Goal: Task Accomplishment & Management: Manage account settings

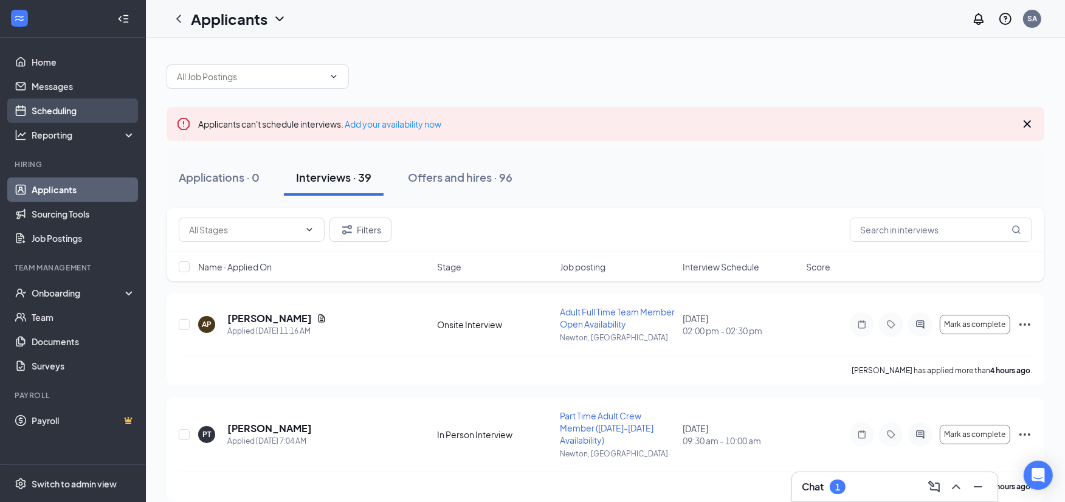
click at [49, 112] on link "Scheduling" at bounding box center [84, 111] width 104 height 24
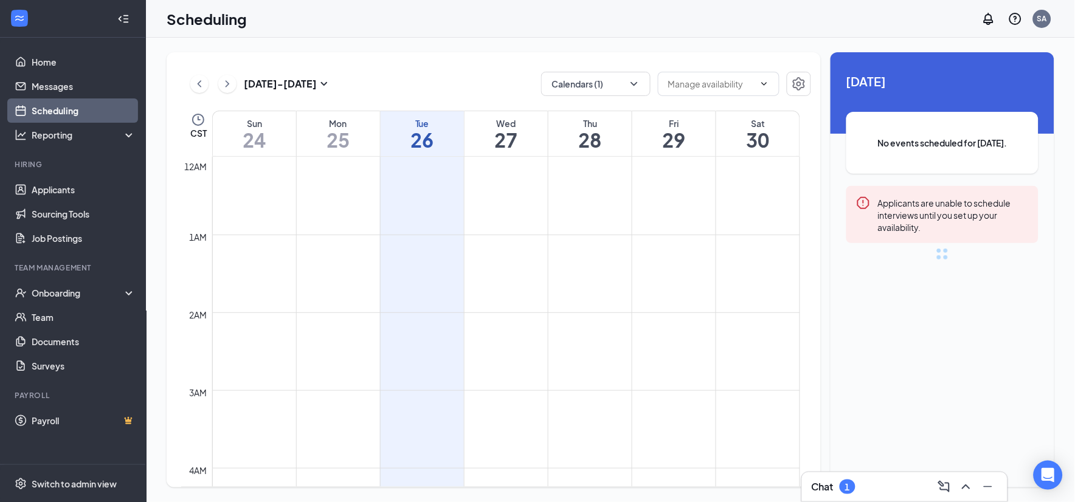
scroll to position [598, 0]
click at [635, 83] on icon "ChevronDown" at bounding box center [634, 84] width 12 height 12
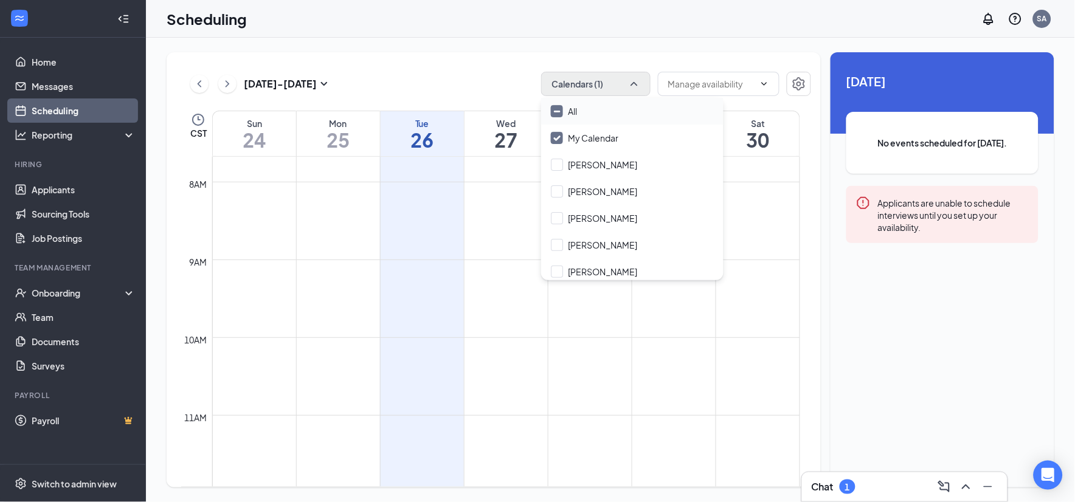
click at [556, 108] on input "All" at bounding box center [564, 111] width 26 height 12
checkbox input "true"
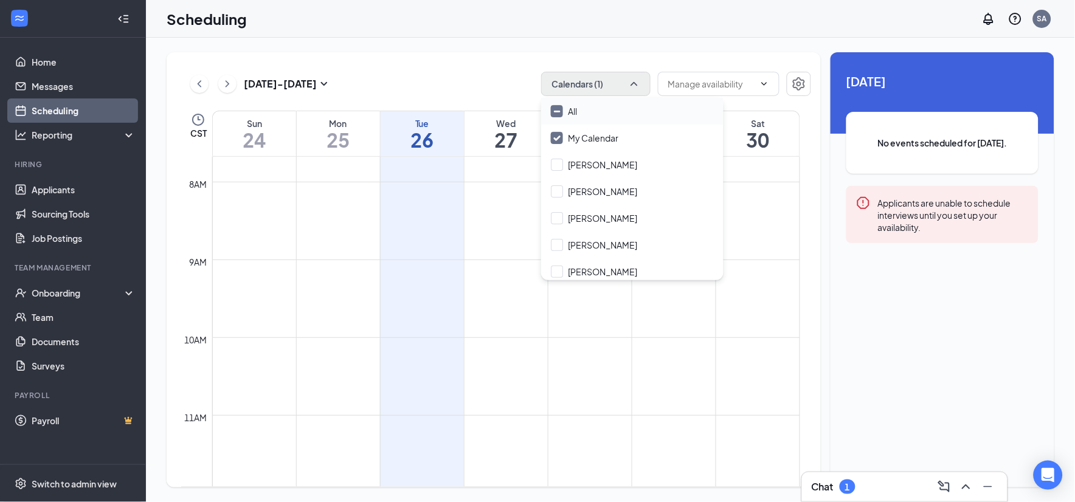
checkbox input "true"
click at [499, 86] on div "[DATE] - [DATE] All calendars" at bounding box center [496, 84] width 630 height 24
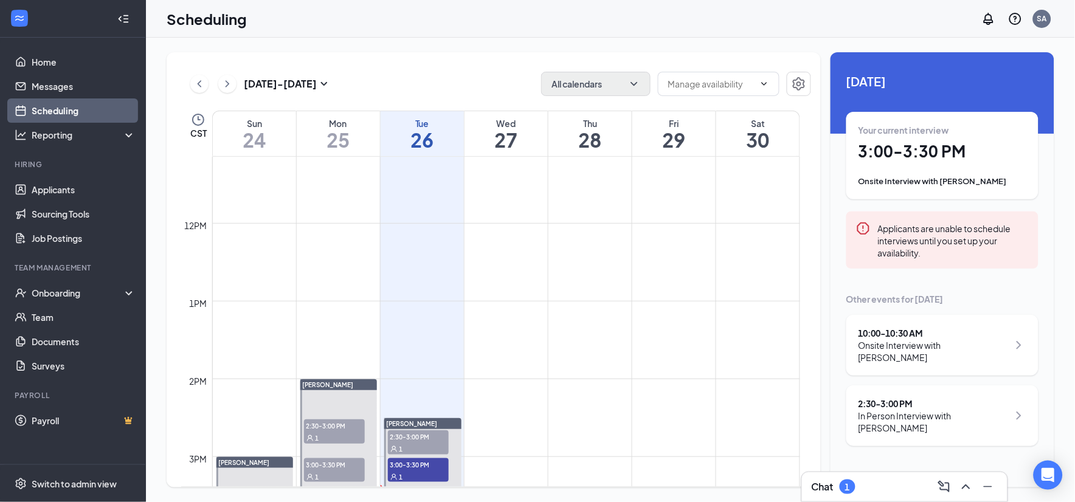
scroll to position [1071, 0]
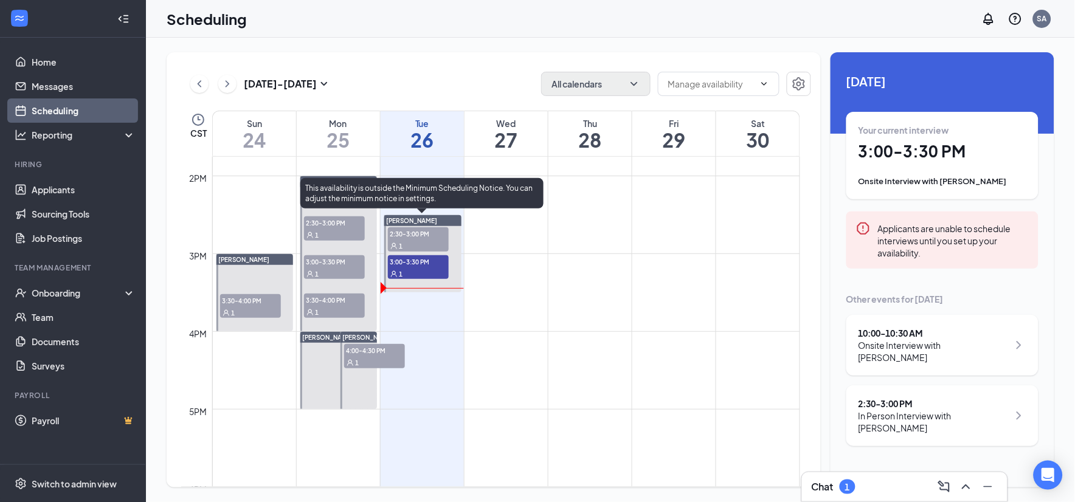
click at [421, 233] on span "2:30-3:00 PM" at bounding box center [418, 233] width 61 height 12
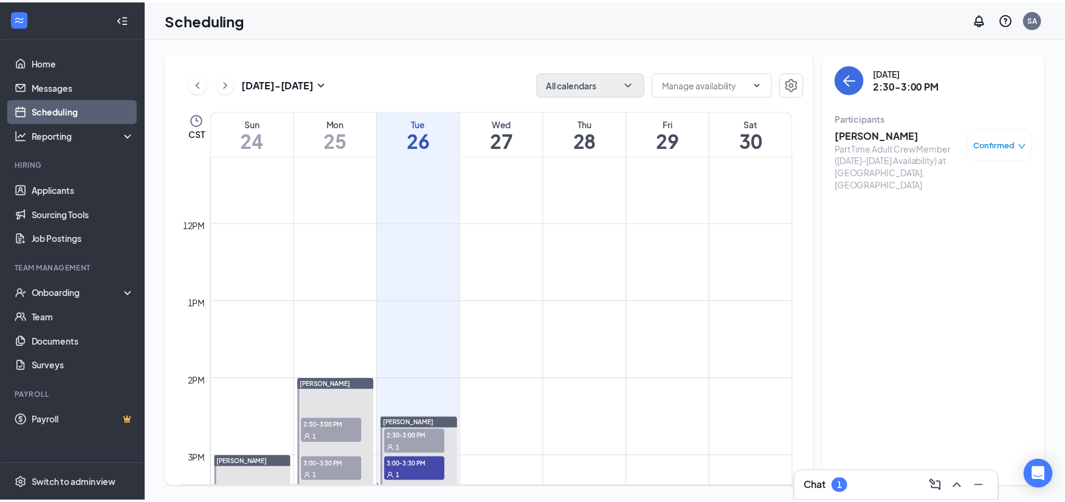
scroll to position [935, 0]
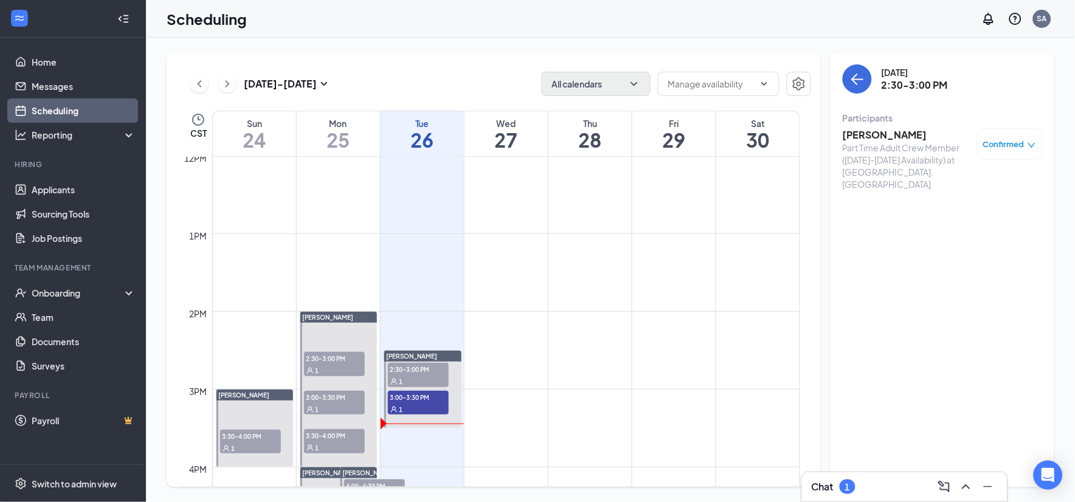
click at [897, 138] on h3 "[PERSON_NAME]" at bounding box center [907, 134] width 128 height 13
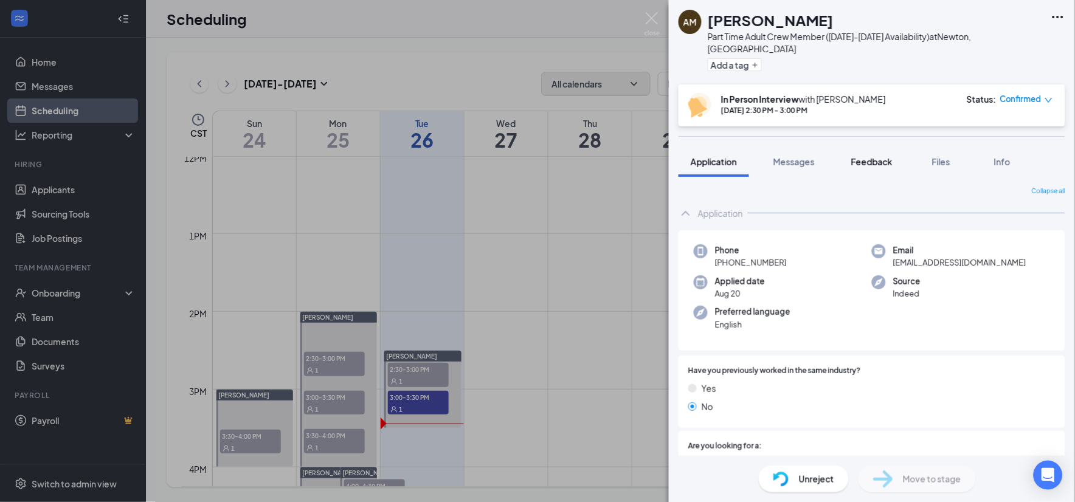
click at [880, 156] on span "Feedback" at bounding box center [871, 161] width 41 height 11
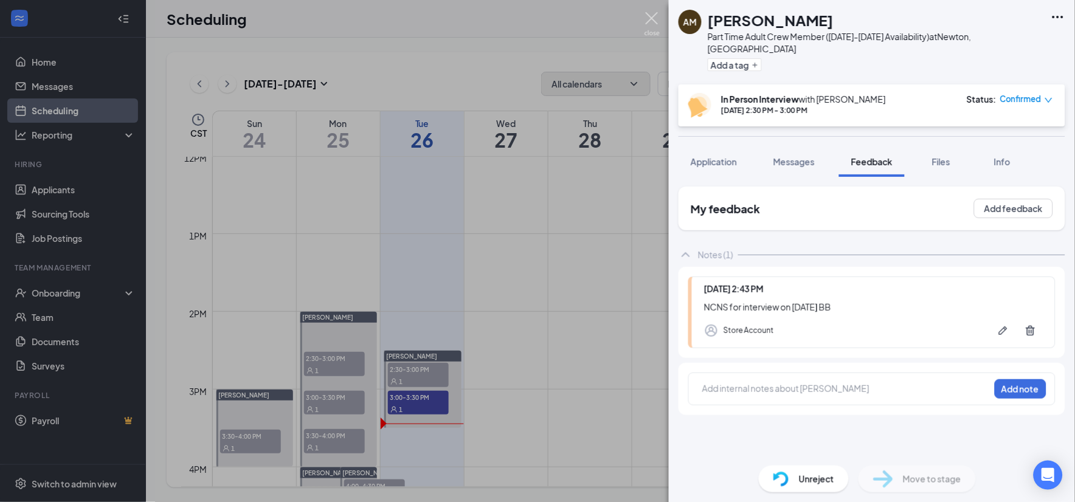
click at [655, 18] on img at bounding box center [652, 24] width 15 height 24
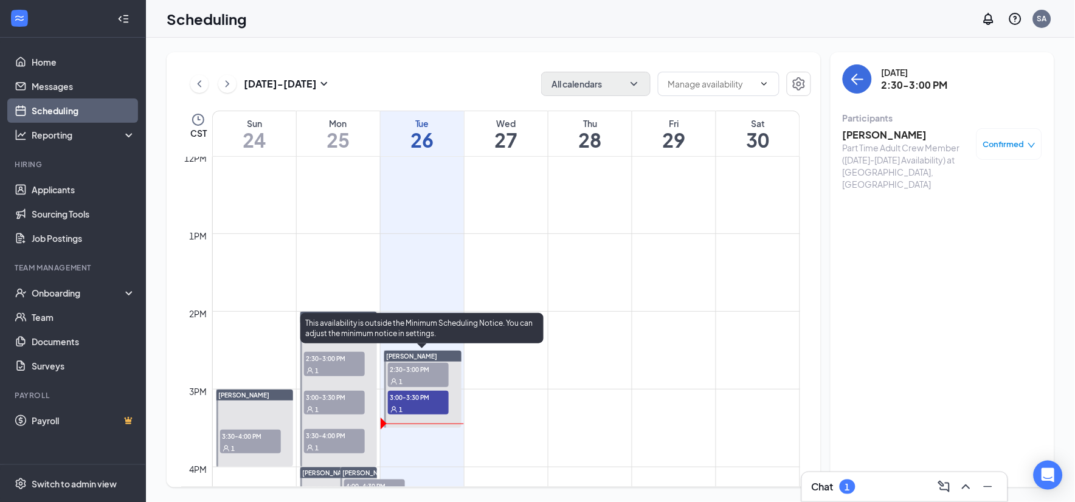
click at [424, 393] on span "3:00-3:30 PM" at bounding box center [418, 397] width 61 height 12
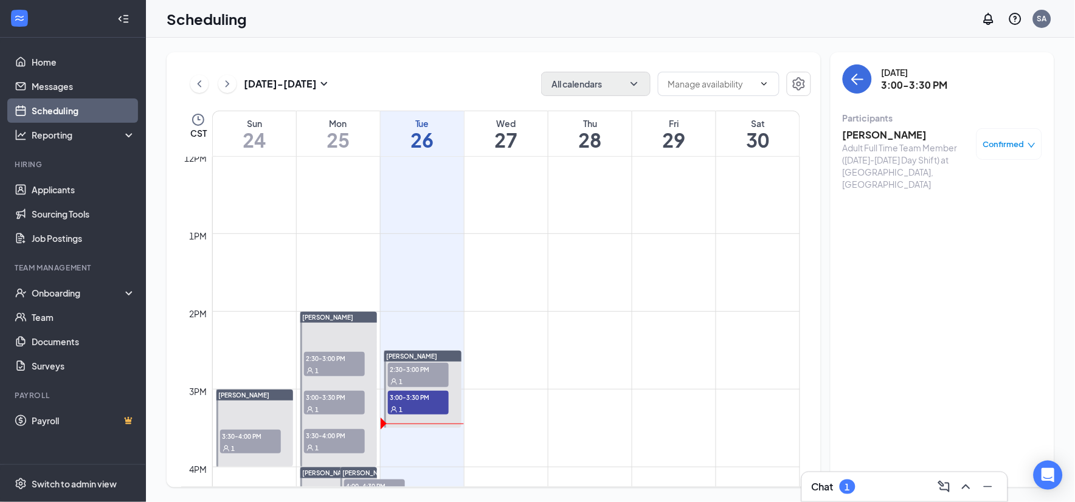
click at [882, 134] on h3 "[PERSON_NAME]" at bounding box center [907, 134] width 128 height 13
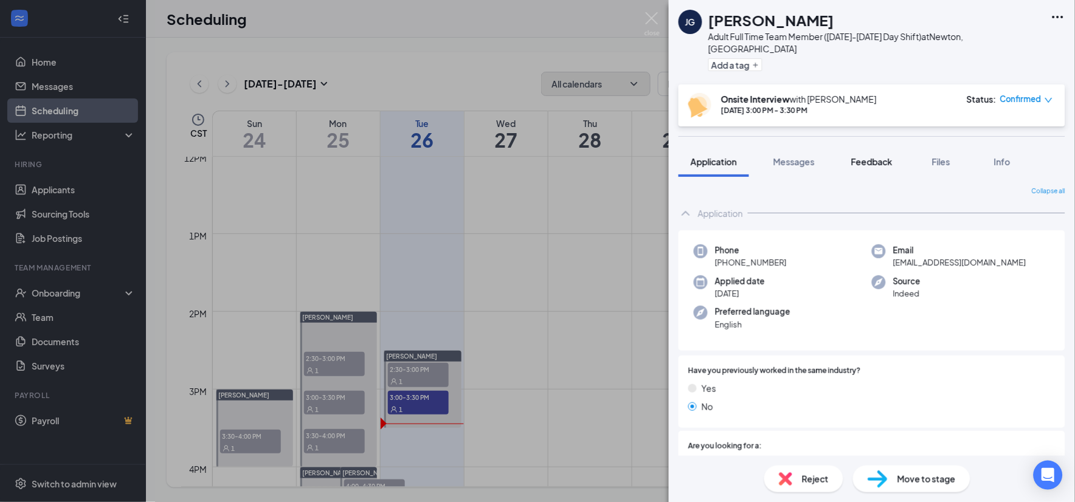
click at [884, 156] on span "Feedback" at bounding box center [871, 161] width 41 height 11
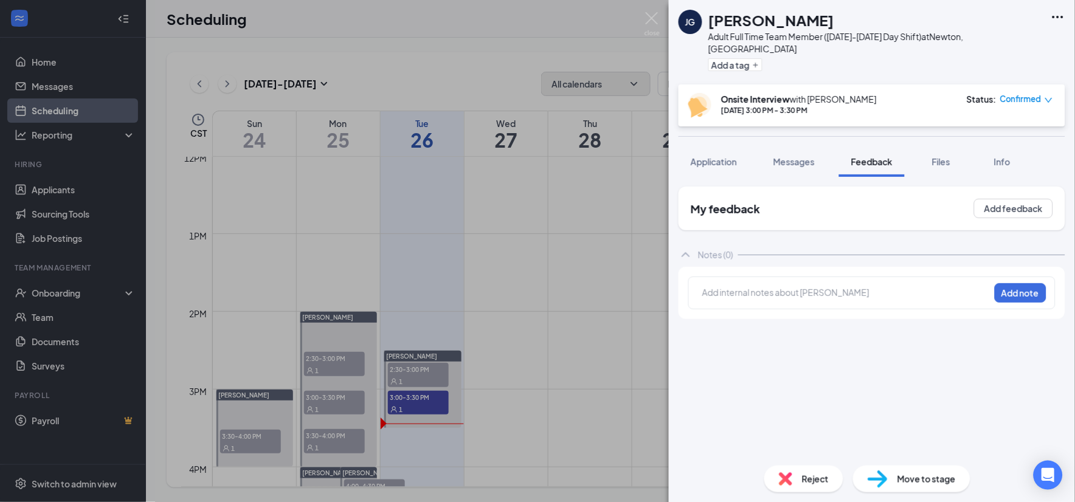
click at [853, 286] on div at bounding box center [846, 292] width 286 height 13
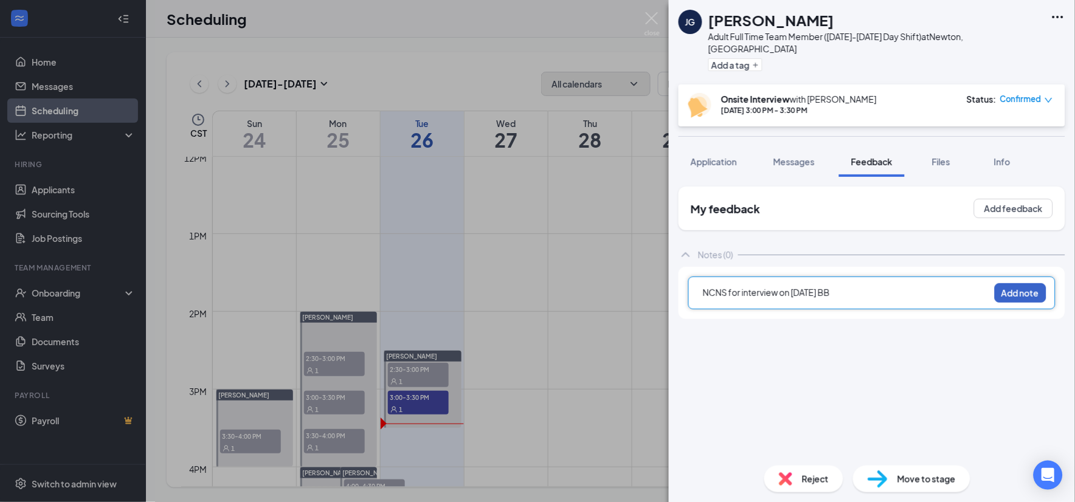
click at [1012, 283] on button "Add note" at bounding box center [1021, 292] width 52 height 19
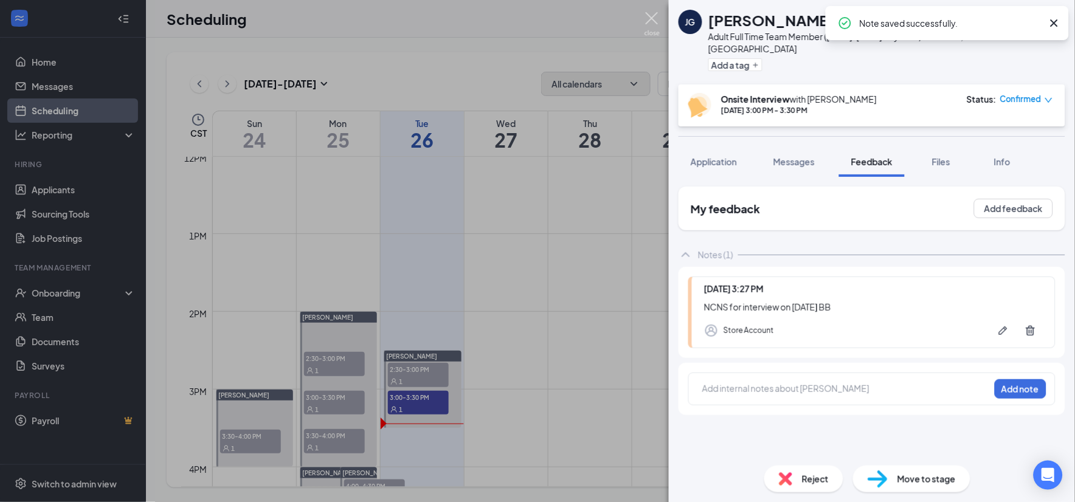
click at [652, 19] on img at bounding box center [652, 24] width 15 height 24
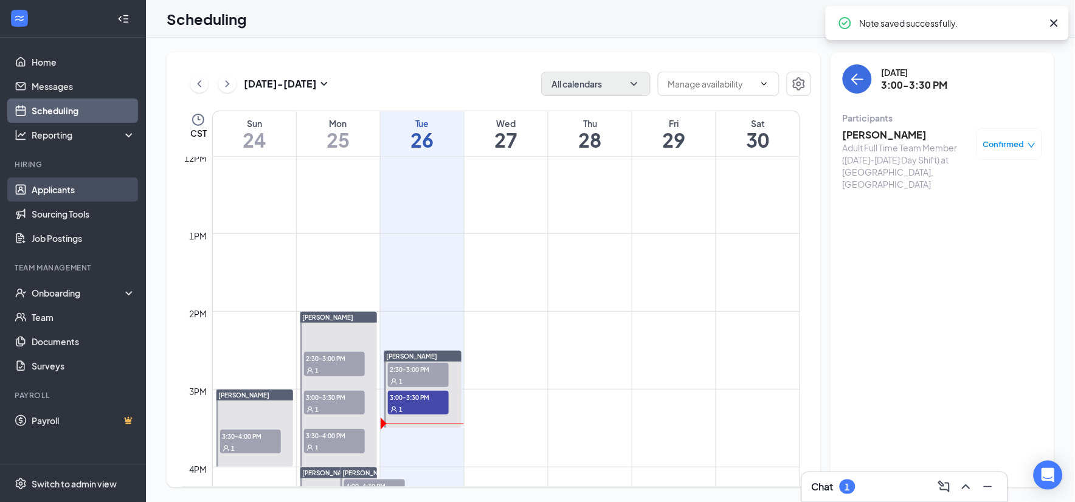
click at [102, 182] on link "Applicants" at bounding box center [84, 190] width 104 height 24
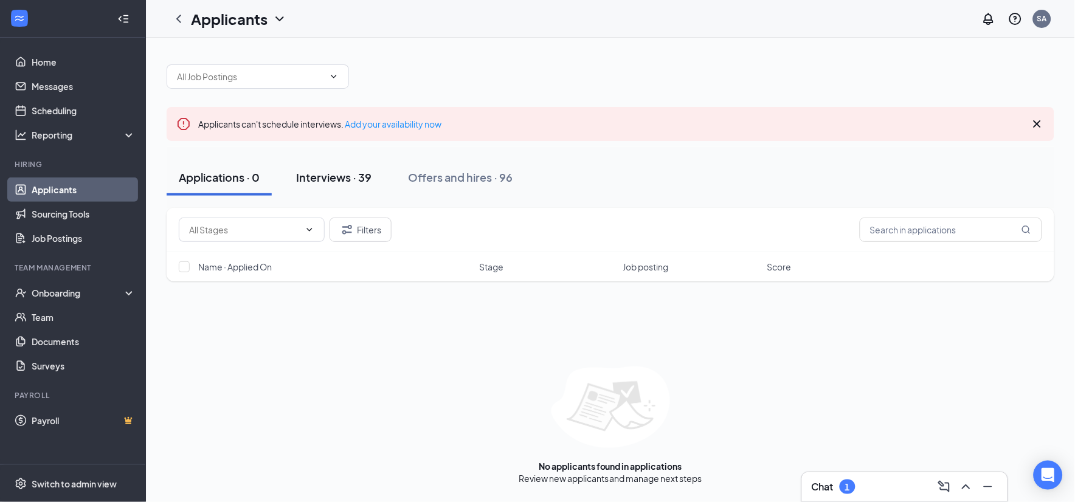
click at [355, 180] on div "Interviews · 39" at bounding box center [333, 177] width 75 height 15
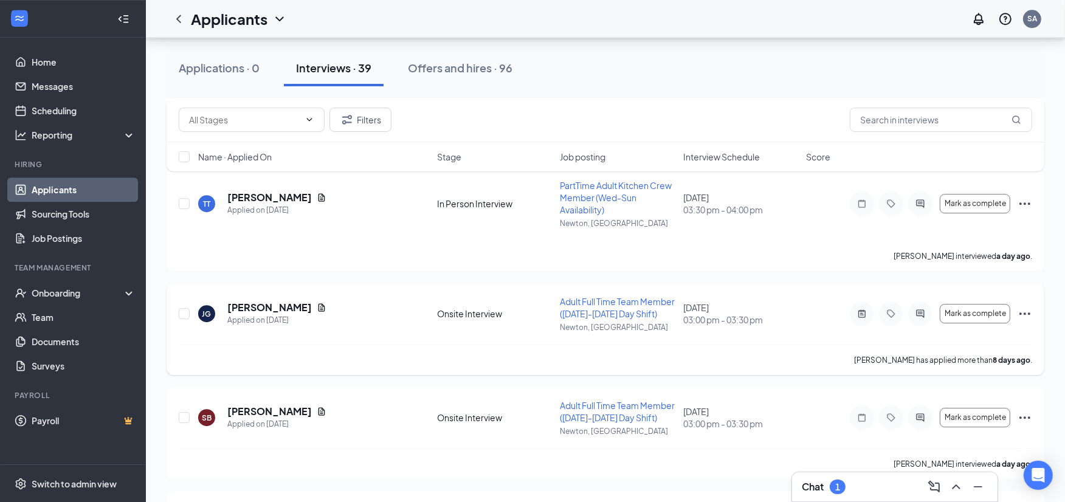
scroll to position [3716, 0]
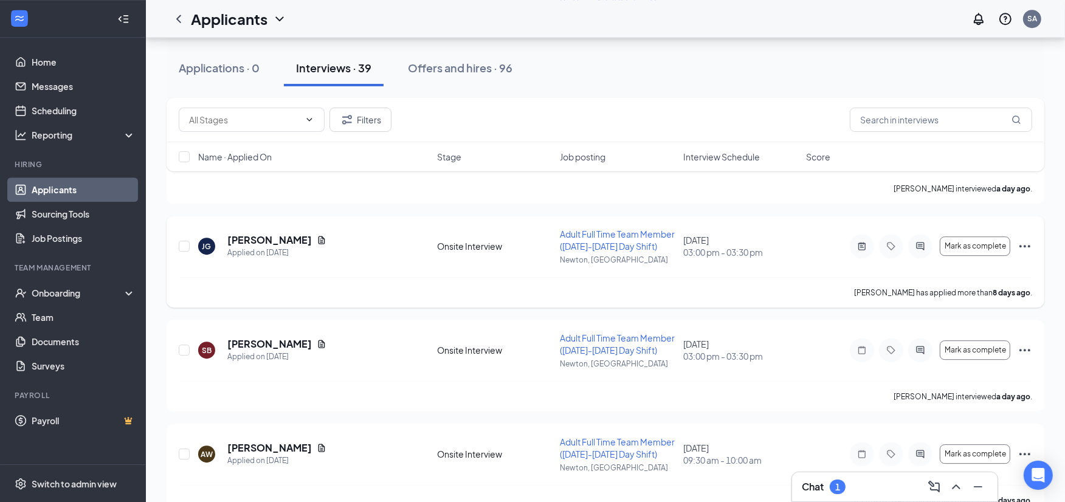
click at [1028, 246] on icon "Ellipses" at bounding box center [1025, 246] width 15 height 15
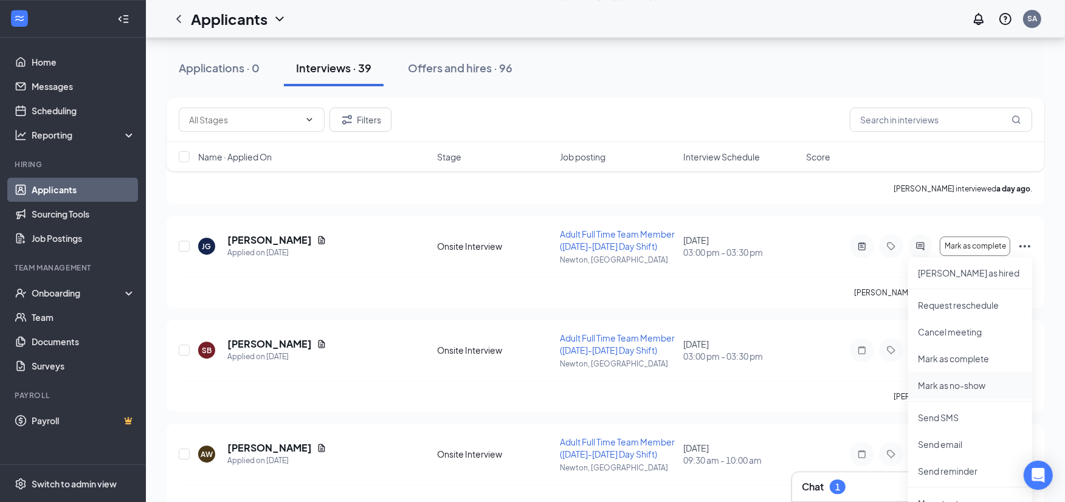
click at [961, 390] on p "Mark as no-show" at bounding box center [970, 385] width 105 height 12
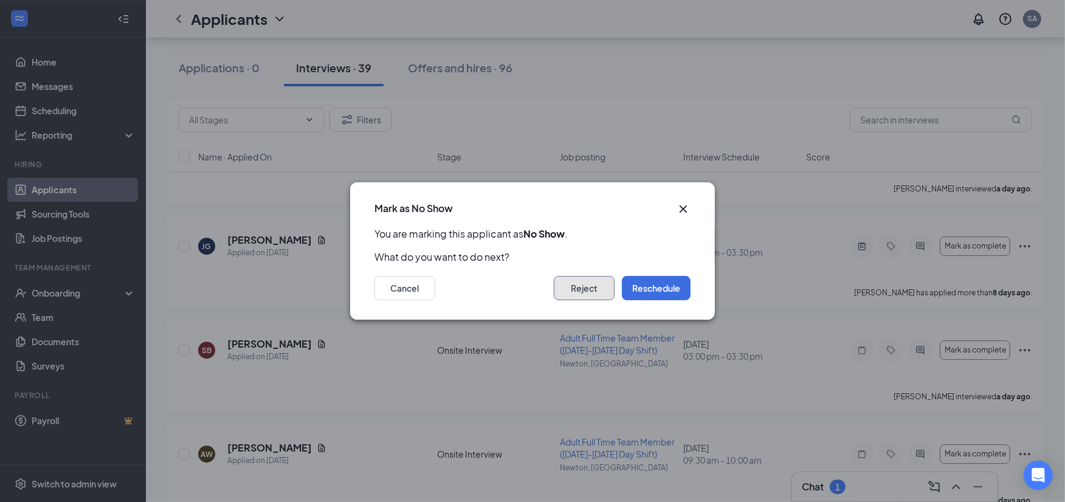
click at [567, 294] on button "Reject" at bounding box center [584, 288] width 61 height 24
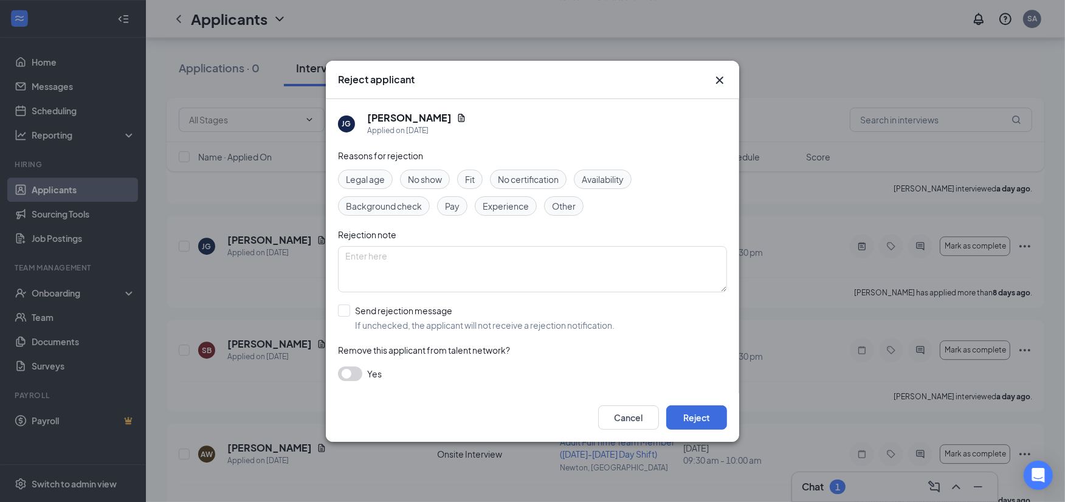
click at [427, 180] on span "No show" at bounding box center [425, 179] width 34 height 13
click at [698, 410] on button "Reject" at bounding box center [696, 418] width 61 height 24
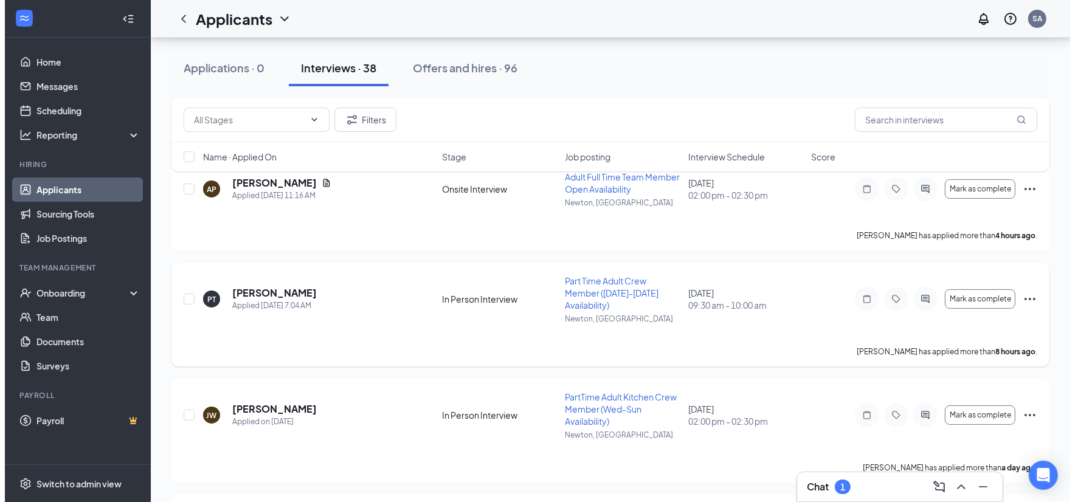
scroll to position [0, 0]
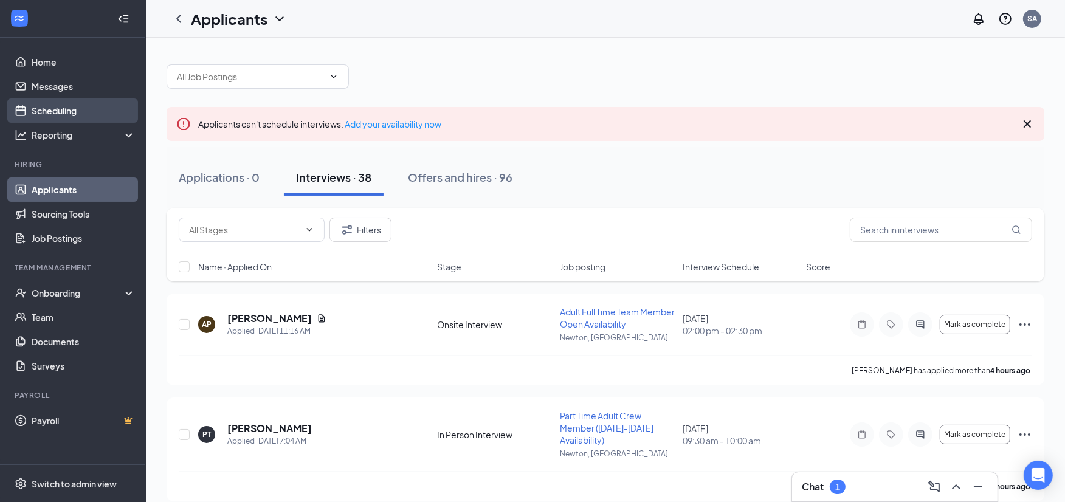
click at [80, 106] on link "Scheduling" at bounding box center [84, 111] width 104 height 24
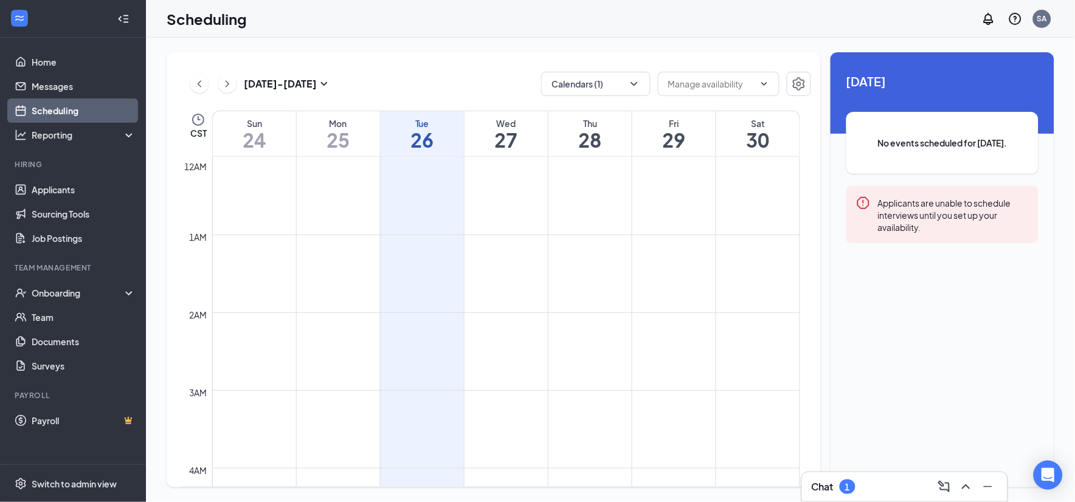
scroll to position [598, 0]
click at [640, 82] on icon "ChevronDown" at bounding box center [634, 84] width 12 height 12
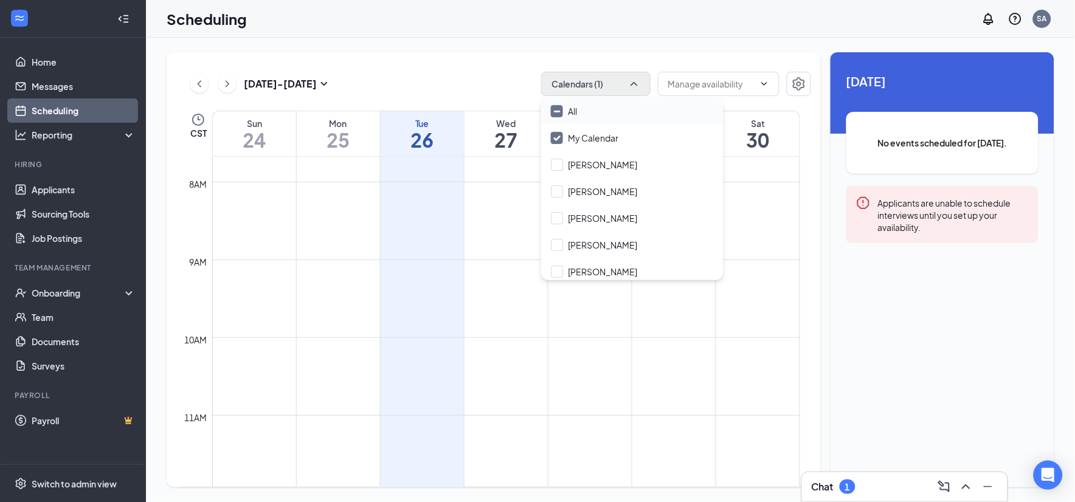
click at [558, 111] on input "All" at bounding box center [564, 111] width 26 height 12
checkbox input "true"
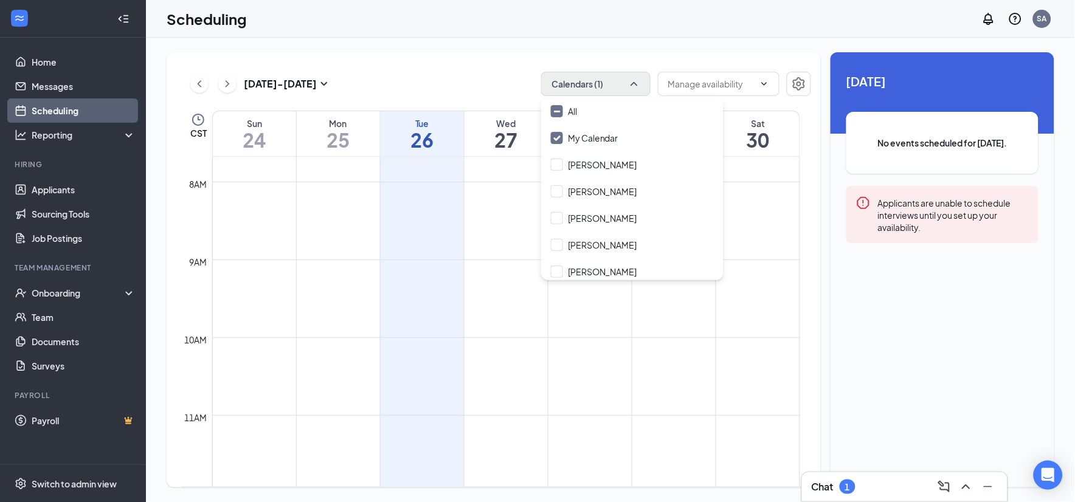
checkbox input "true"
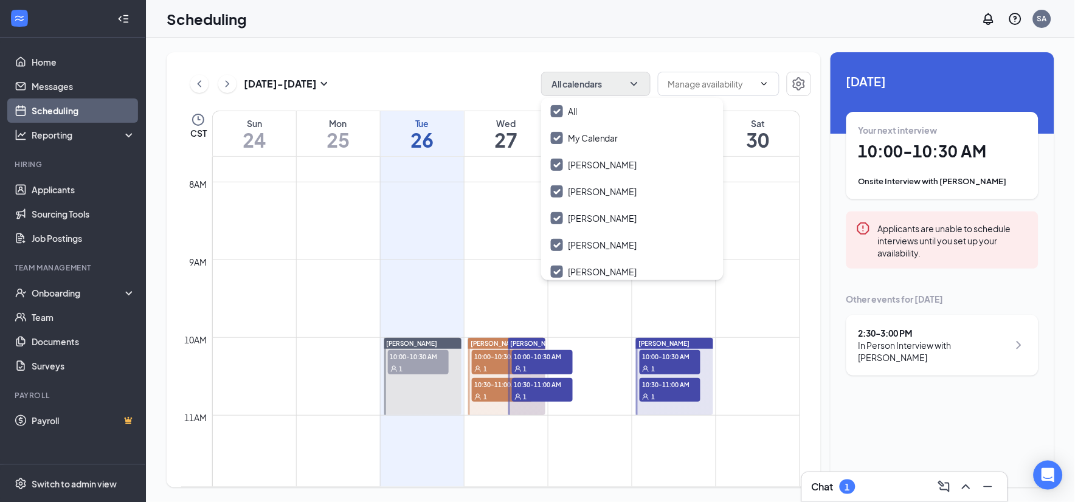
click at [447, 75] on div "[DATE] - [DATE] All calendars" at bounding box center [496, 84] width 630 height 24
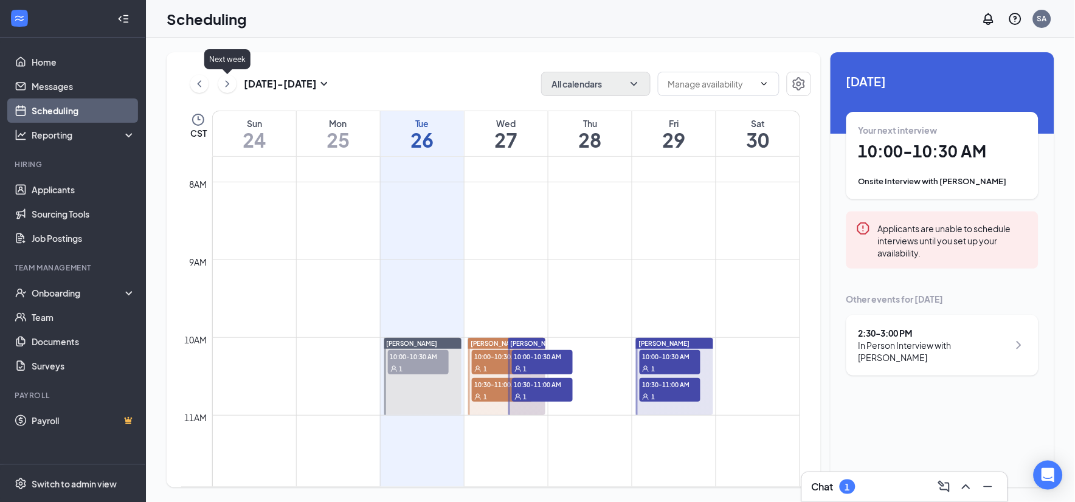
click at [227, 83] on icon "ChevronRight" at bounding box center [227, 84] width 12 height 15
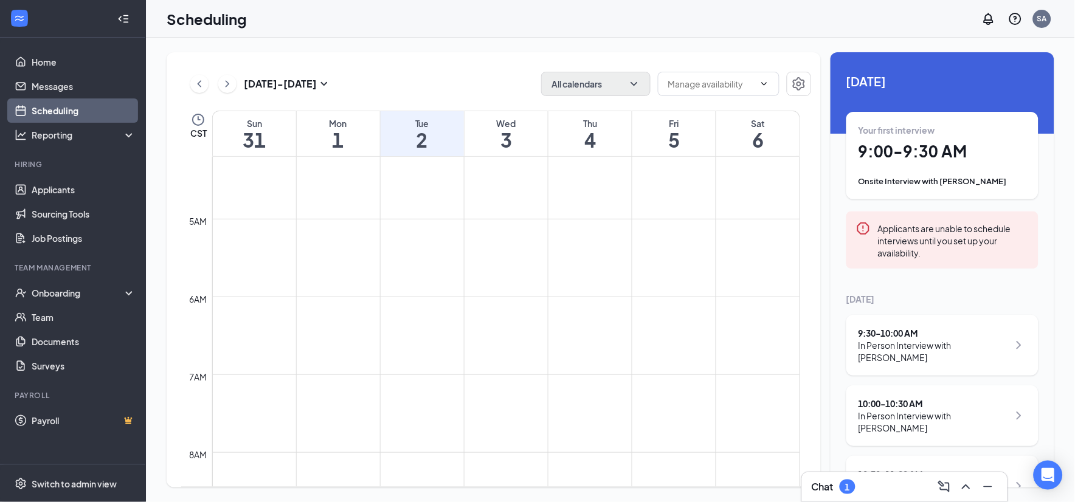
scroll to position [125, 0]
click at [229, 85] on icon "ChevronRight" at bounding box center [227, 84] width 12 height 15
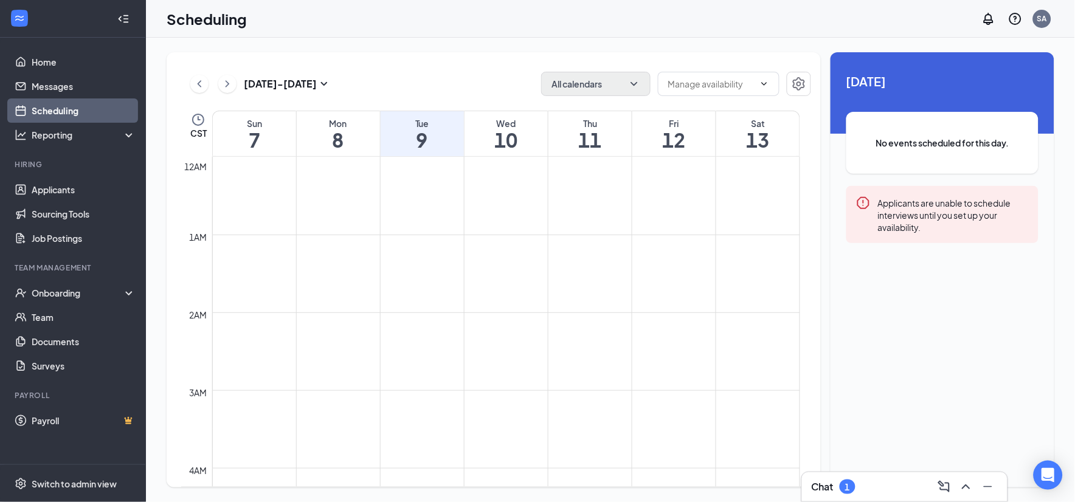
click at [423, 70] on div "[DATE] - [DATE] All calendars CST Sun 7 Mon 8 Tue 9 Wed 10 Thu 11 Fri 12 Sat 13…" at bounding box center [494, 269] width 654 height 435
click at [444, 82] on div "[DATE] - [DATE] All calendars" at bounding box center [496, 84] width 630 height 24
click at [464, 78] on div "[DATE] - [DATE] All calendars" at bounding box center [496, 84] width 630 height 24
